Goal: Transaction & Acquisition: Purchase product/service

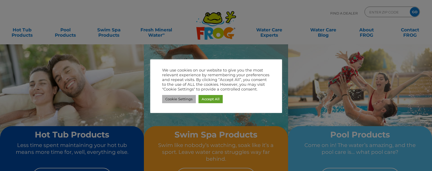
click at [190, 100] on link "Cookie Settings" at bounding box center [179, 99] width 34 height 8
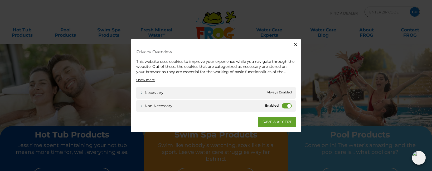
click at [288, 105] on label "Non-necessary" at bounding box center [287, 105] width 10 height 5
click at [0, 0] on input "Non-necessary" at bounding box center [0, 0] width 0 height 0
click at [277, 123] on link "SAVE & ACCEPT" at bounding box center [276, 121] width 37 height 9
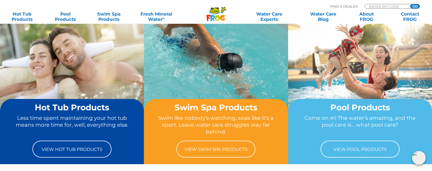
scroll to position [27, 0]
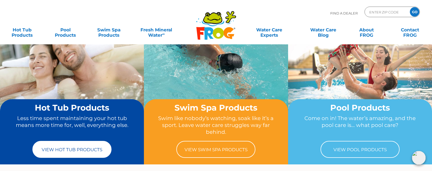
click at [80, 154] on link "View Hot Tub Products" at bounding box center [71, 149] width 79 height 17
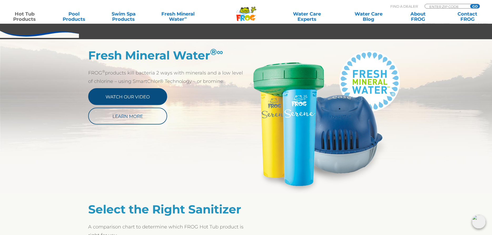
scroll to position [269, 0]
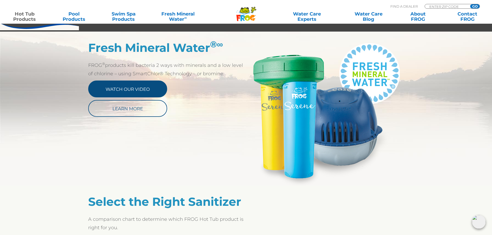
click at [137, 86] on link "Watch Our Video" at bounding box center [127, 89] width 79 height 17
